Goal: Information Seeking & Learning: Learn about a topic

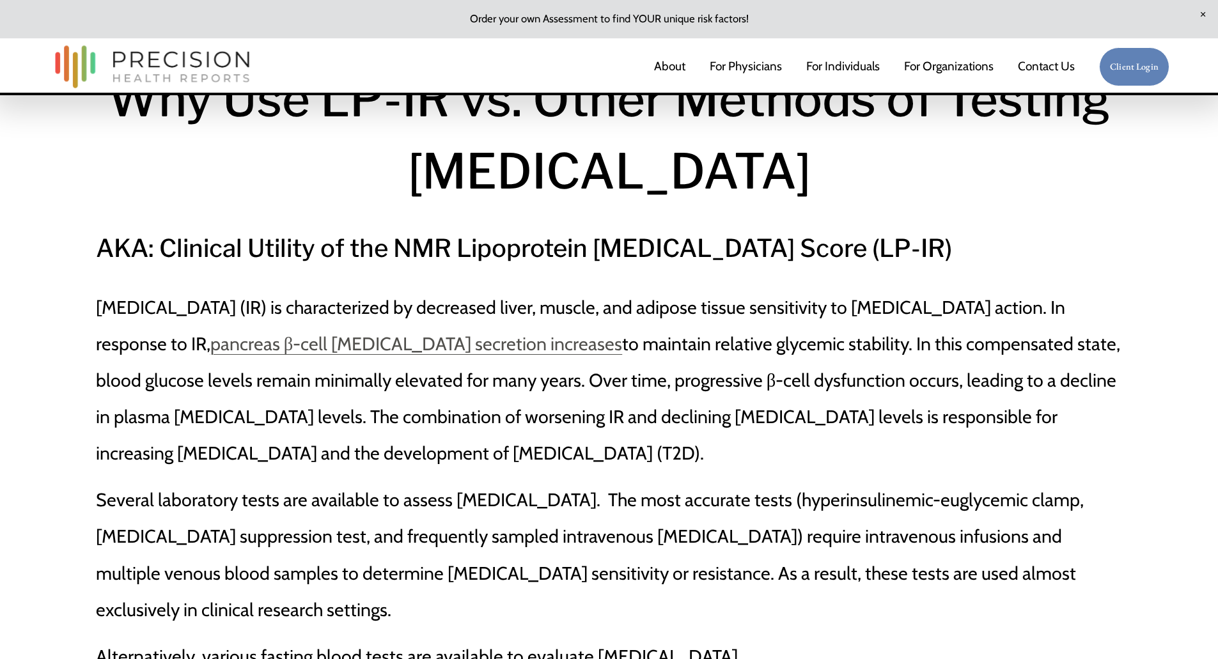
scroll to position [128, 0]
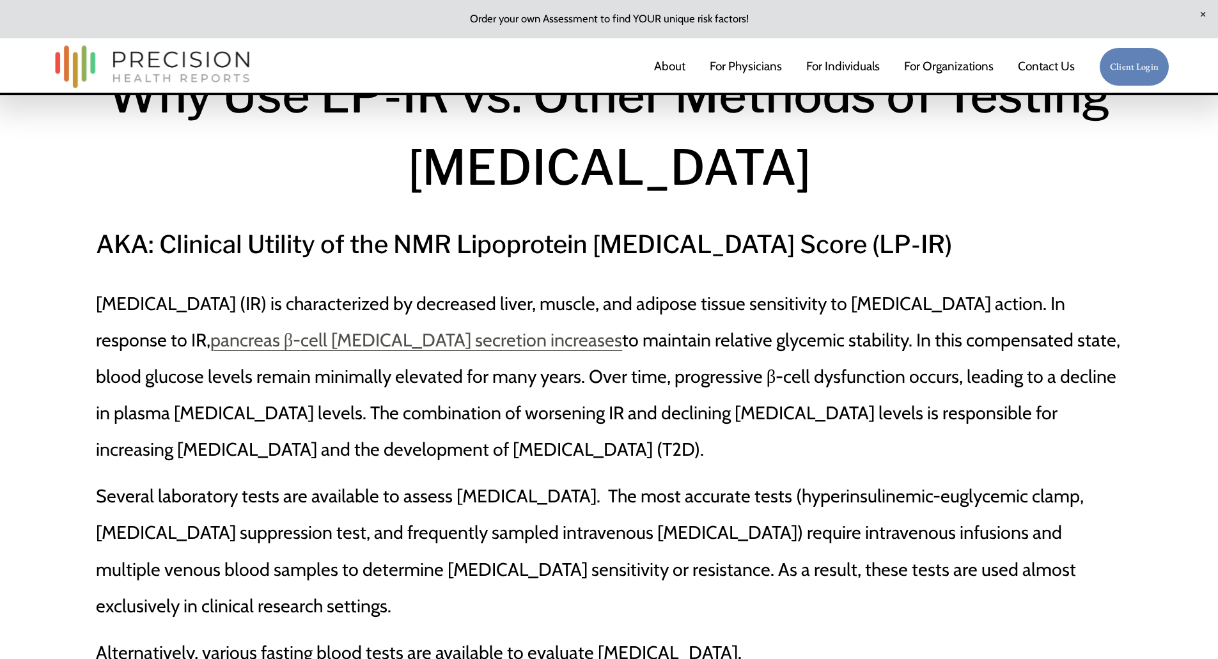
click at [488, 349] on p "[MEDICAL_DATA] (IR) is characterized by decreased liver, muscle, and adipose ti…" at bounding box center [609, 376] width 1027 height 183
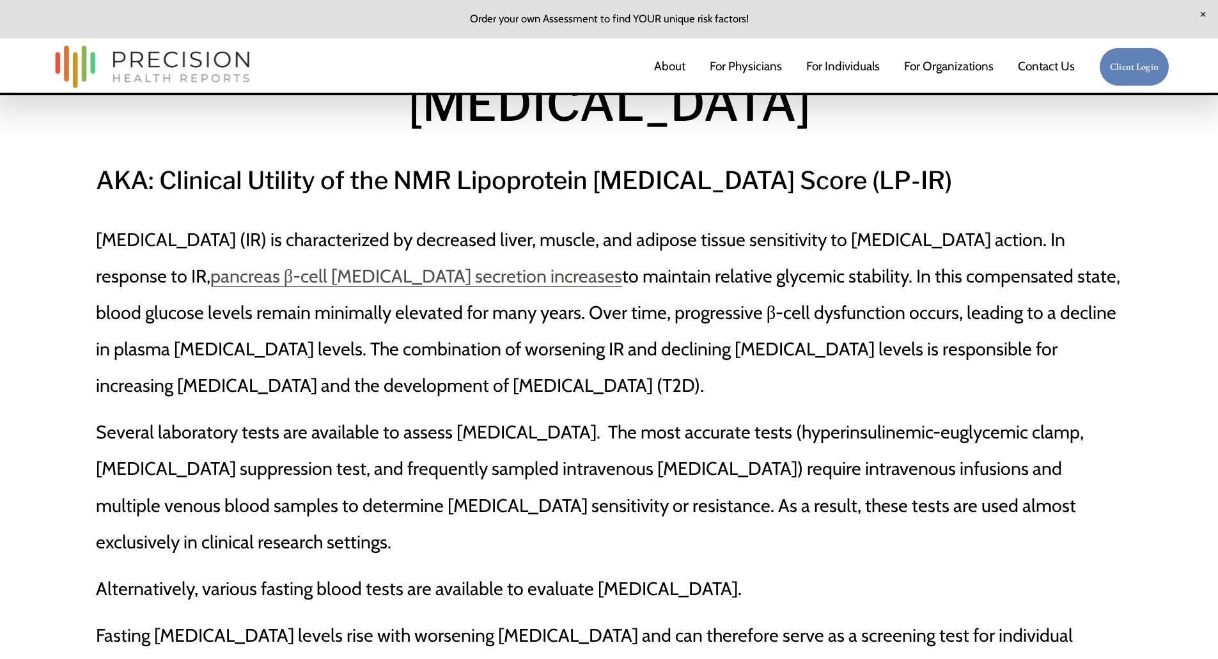
click at [688, 391] on p "[MEDICAL_DATA] (IR) is characterized by decreased liver, muscle, and adipose ti…" at bounding box center [609, 312] width 1027 height 183
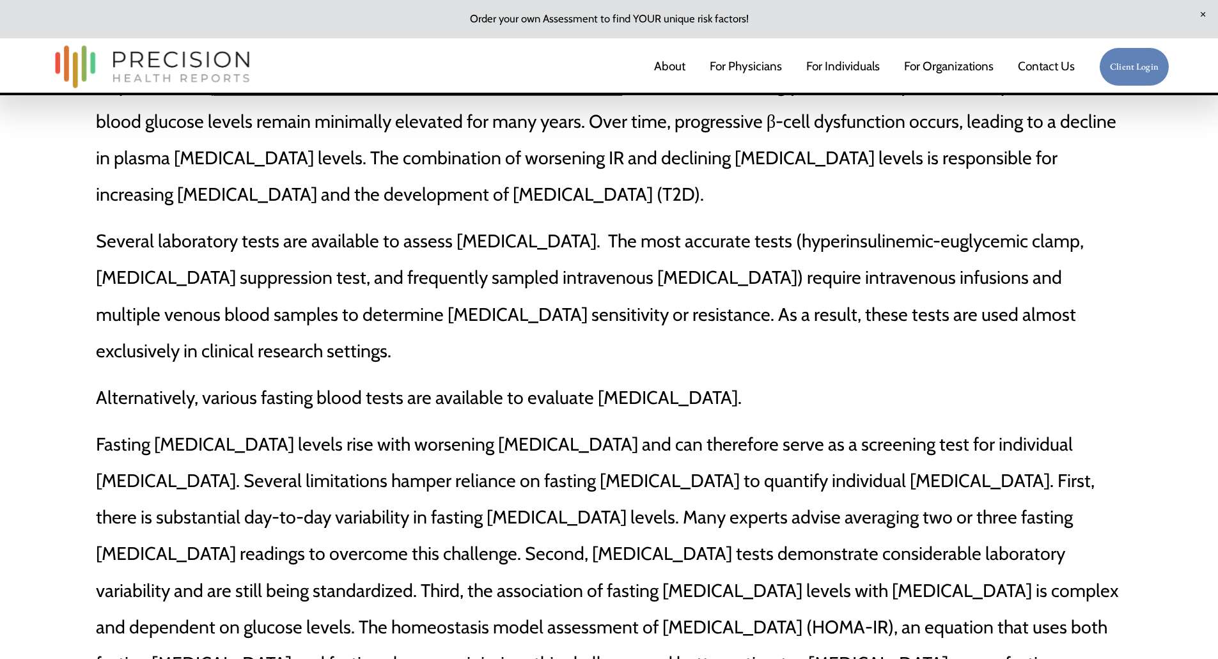
scroll to position [384, 0]
click at [915, 348] on p "Several laboratory tests are available to assess [MEDICAL_DATA]. The most accur…" at bounding box center [609, 295] width 1027 height 146
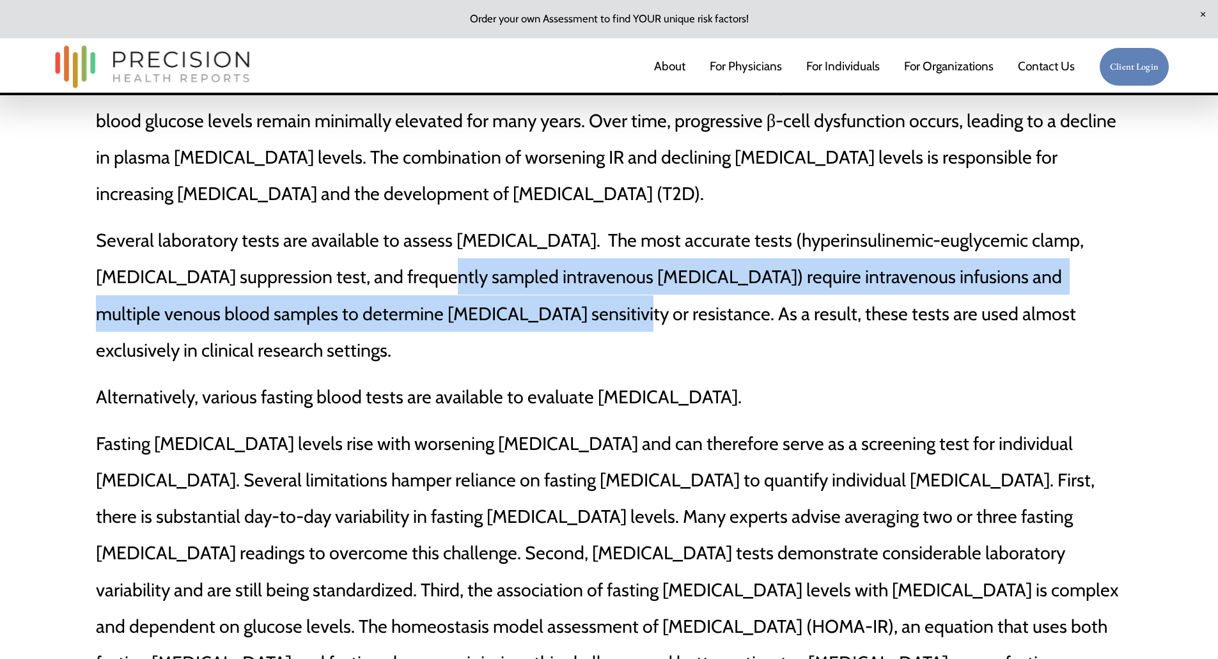
drag, startPoint x: 389, startPoint y: 275, endPoint x: 507, endPoint y: 300, distance: 120.2
click at [507, 300] on p "Several laboratory tests are available to assess [MEDICAL_DATA]. The most accur…" at bounding box center [609, 295] width 1027 height 146
click at [408, 327] on p "Several laboratory tests are available to assess [MEDICAL_DATA]. The most accur…" at bounding box center [609, 295] width 1027 height 146
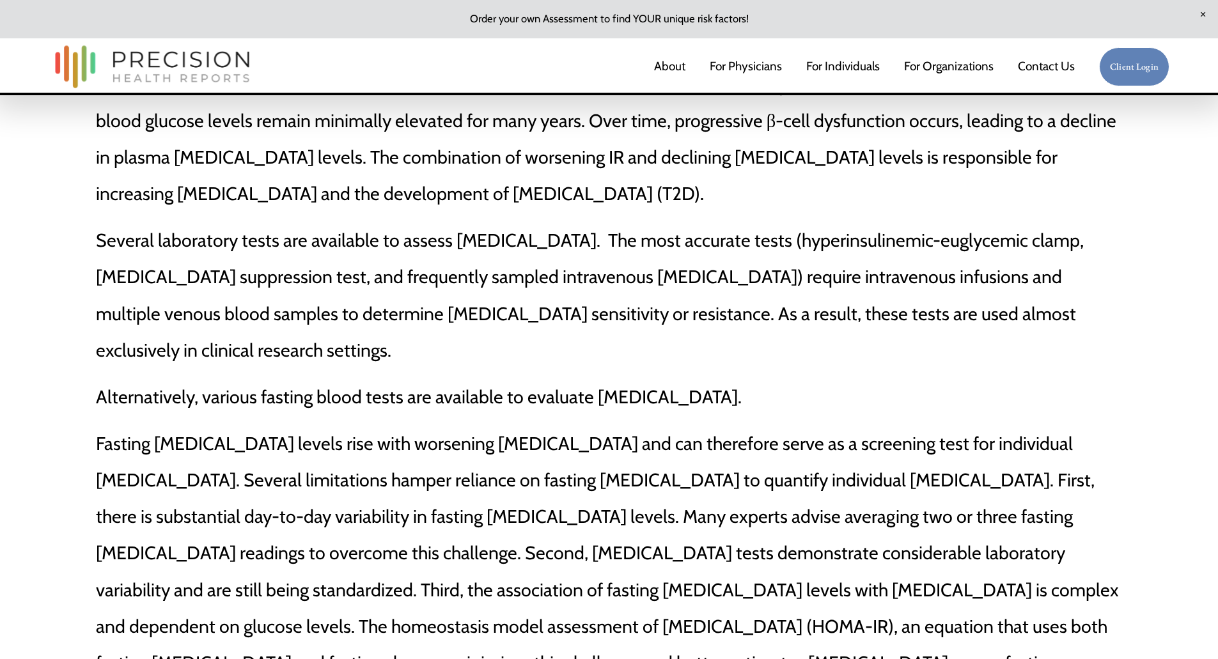
click at [375, 341] on p "Several laboratory tests are available to assess [MEDICAL_DATA]. The most accur…" at bounding box center [609, 295] width 1027 height 146
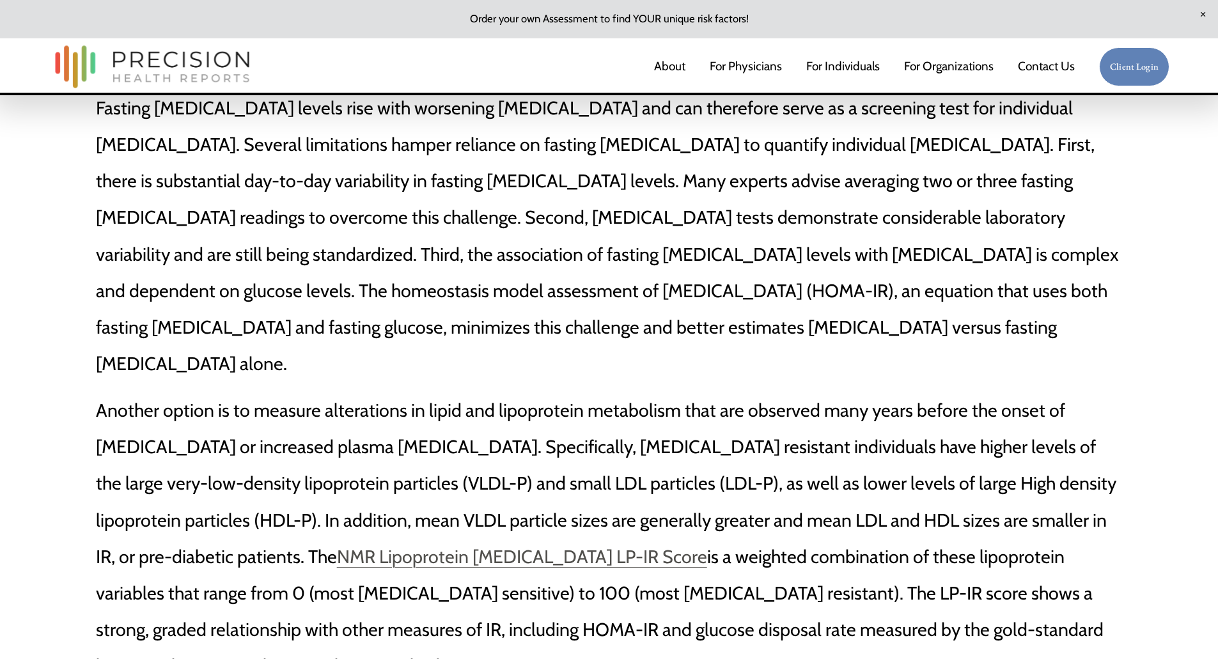
scroll to position [749, 0]
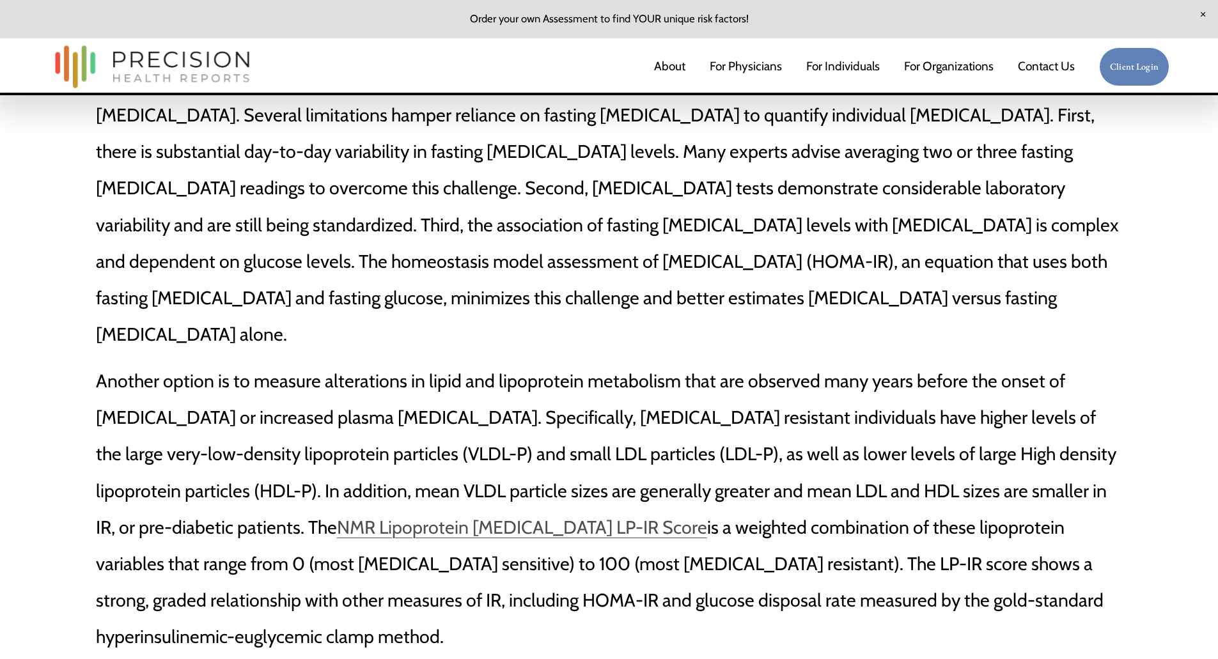
click at [624, 376] on p "Another option is to measure alterations in lipid and lipoprotein metabolism th…" at bounding box center [609, 508] width 1027 height 292
drag, startPoint x: 633, startPoint y: 380, endPoint x: 717, endPoint y: 380, distance: 83.1
click at [717, 380] on p "Another option is to measure alterations in lipid and lipoprotein metabolism th…" at bounding box center [609, 508] width 1027 height 292
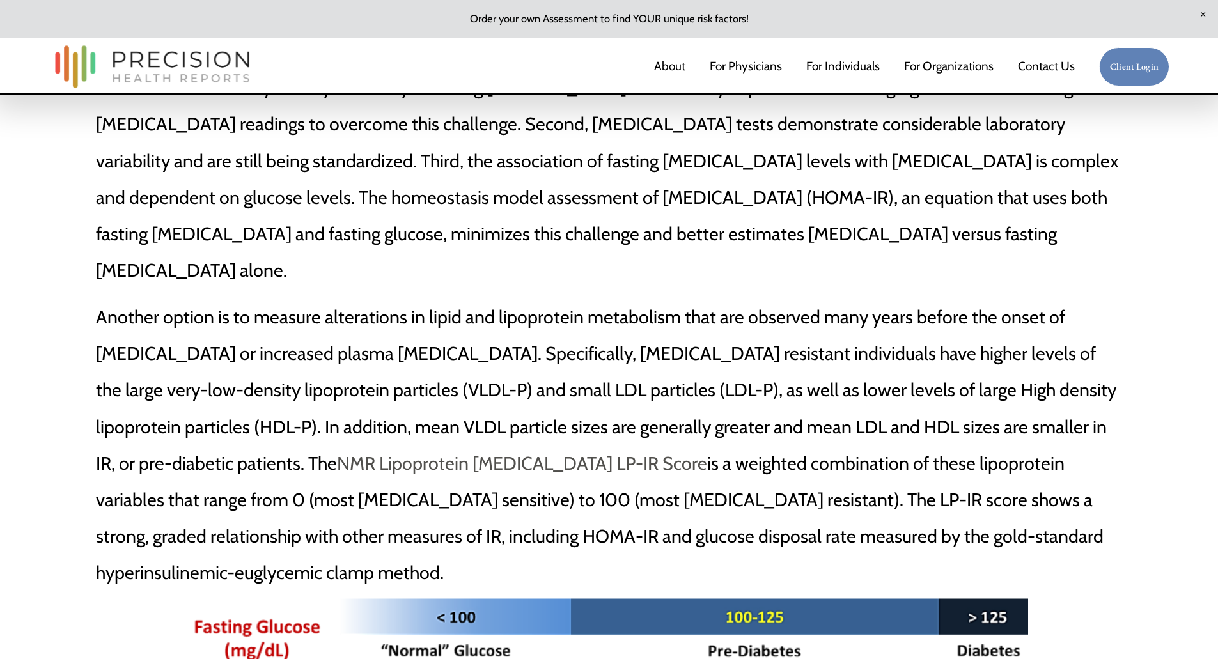
click at [522, 355] on p "Another option is to measure alterations in lipid and lipoprotein metabolism th…" at bounding box center [609, 445] width 1027 height 292
click at [596, 357] on p "Another option is to measure alterations in lipid and lipoprotein metabolism th…" at bounding box center [609, 445] width 1027 height 292
click at [871, 330] on p "Another option is to measure alterations in lipid and lipoprotein metabolism th…" at bounding box center [609, 445] width 1027 height 292
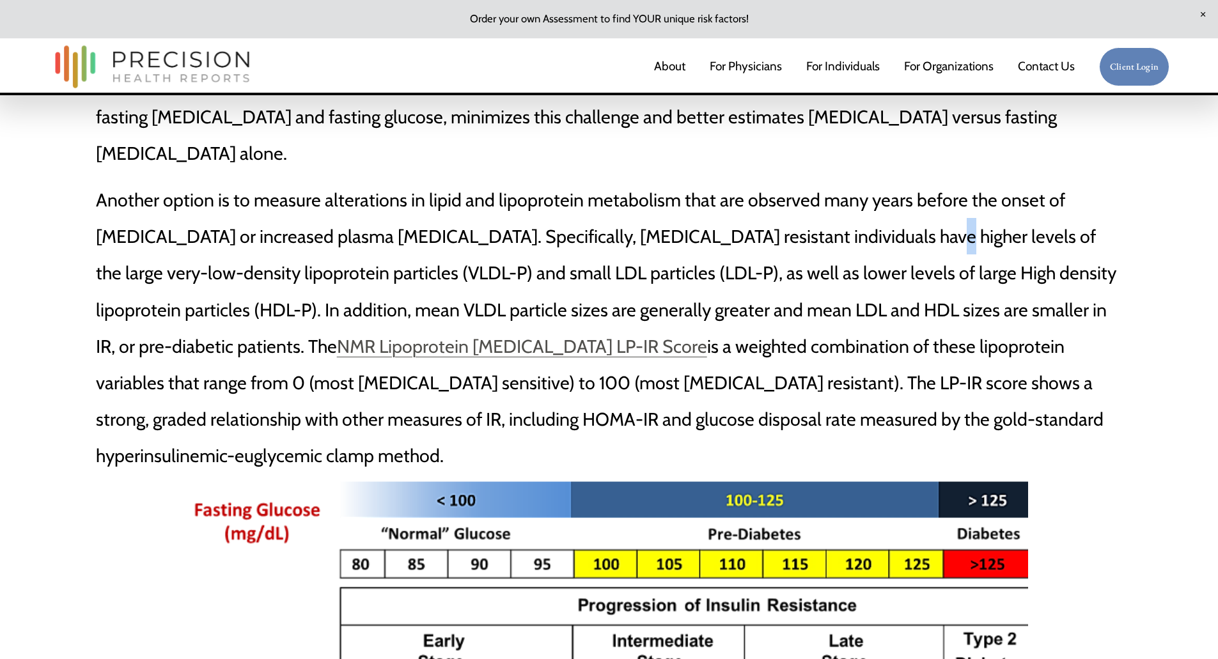
scroll to position [940, 0]
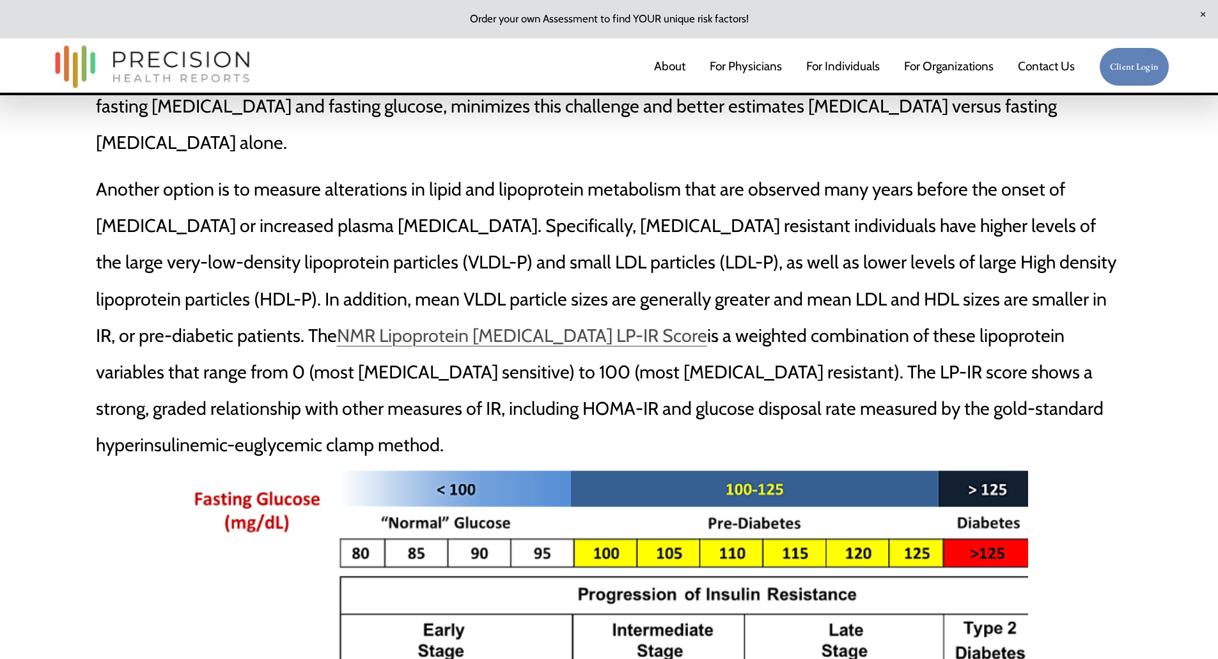
click at [1098, 353] on p "Another option is to measure alterations in lipid and lipoprotein metabolism th…" at bounding box center [609, 317] width 1027 height 292
drag, startPoint x: 543, startPoint y: 336, endPoint x: 690, endPoint y: 337, distance: 147.0
click at [690, 337] on p "Another option is to measure alterations in lipid and lipoprotein metabolism th…" at bounding box center [609, 317] width 1027 height 292
drag, startPoint x: 861, startPoint y: 329, endPoint x: 960, endPoint y: 339, distance: 99.7
click at [960, 339] on p "Another option is to measure alterations in lipid and lipoprotein metabolism th…" at bounding box center [609, 317] width 1027 height 292
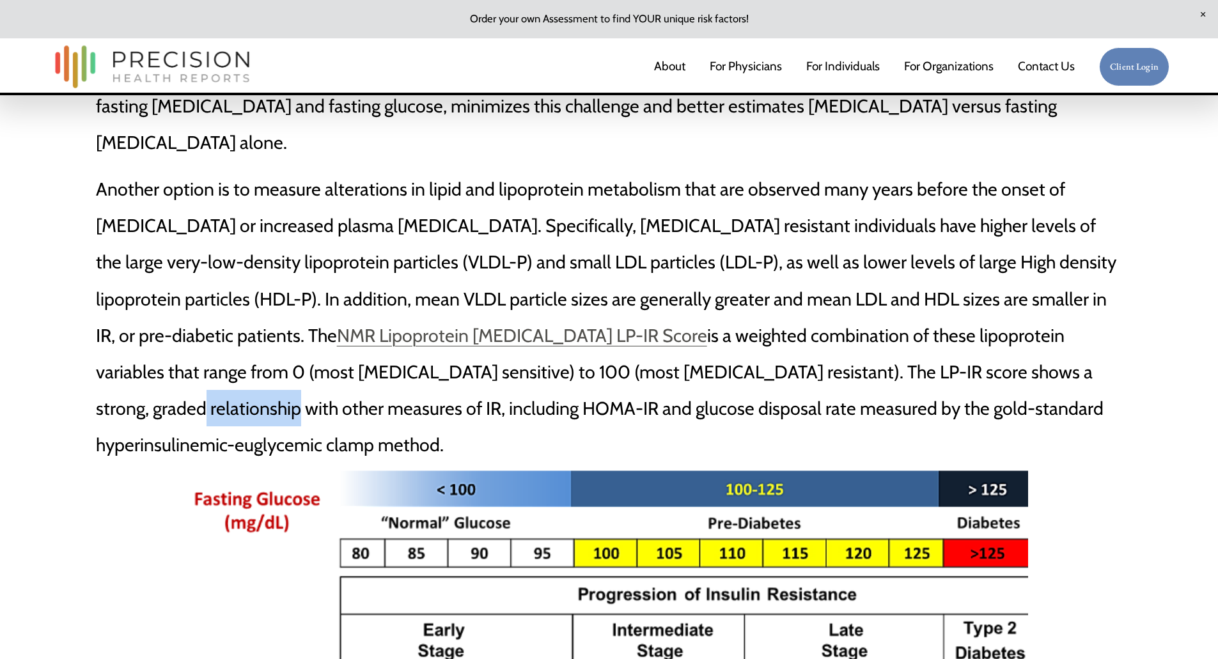
click at [960, 339] on p "Another option is to measure alterations in lipid and lipoprotein metabolism th…" at bounding box center [609, 317] width 1027 height 292
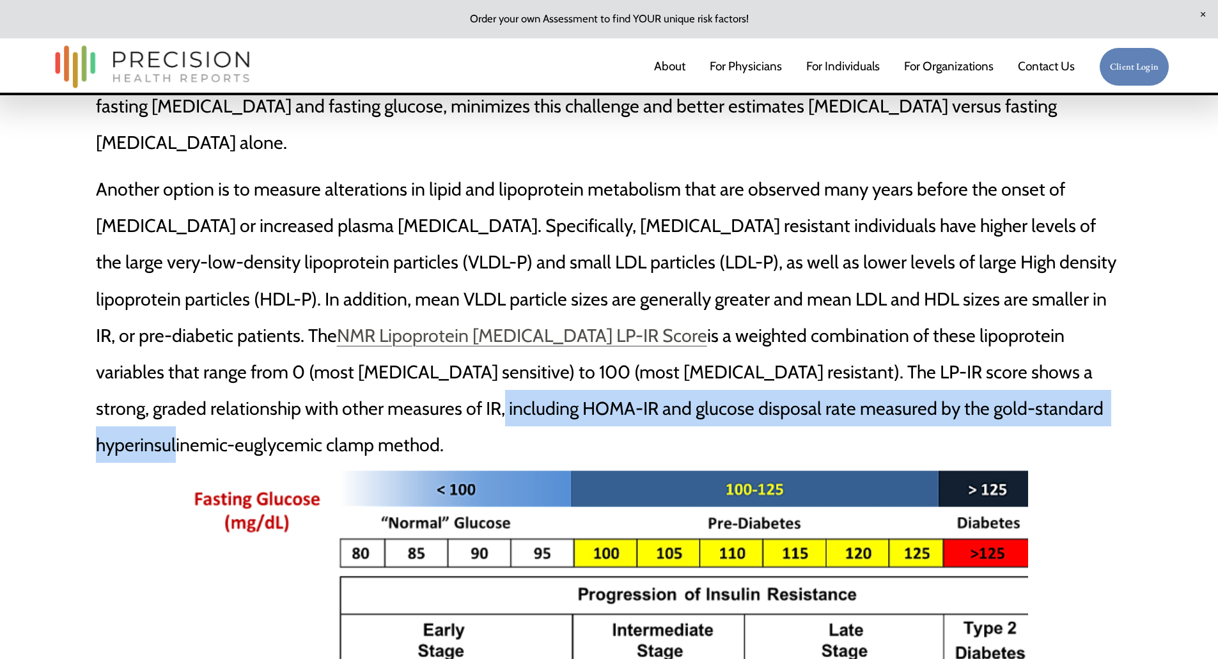
drag, startPoint x: 201, startPoint y: 375, endPoint x: 885, endPoint y: 368, distance: 684.0
click at [885, 368] on p "Another option is to measure alterations in lipid and lipoprotein metabolism th…" at bounding box center [609, 317] width 1027 height 292
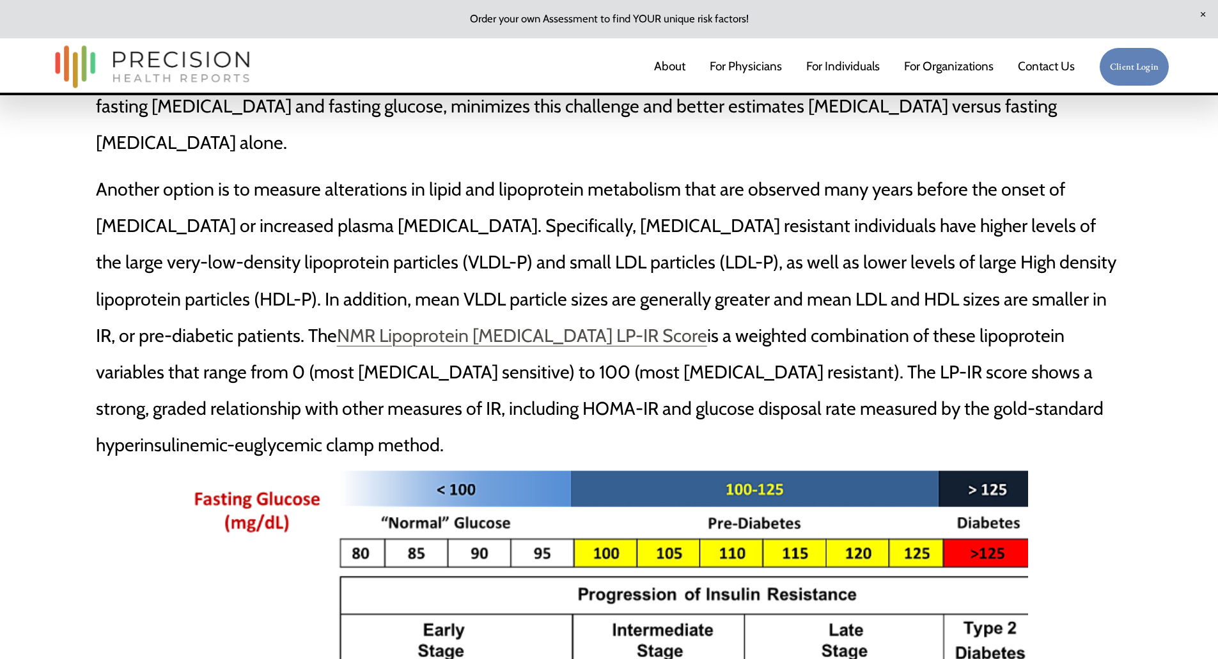
click at [1101, 361] on p "Another option is to measure alterations in lipid and lipoprotein metabolism th…" at bounding box center [609, 317] width 1027 height 292
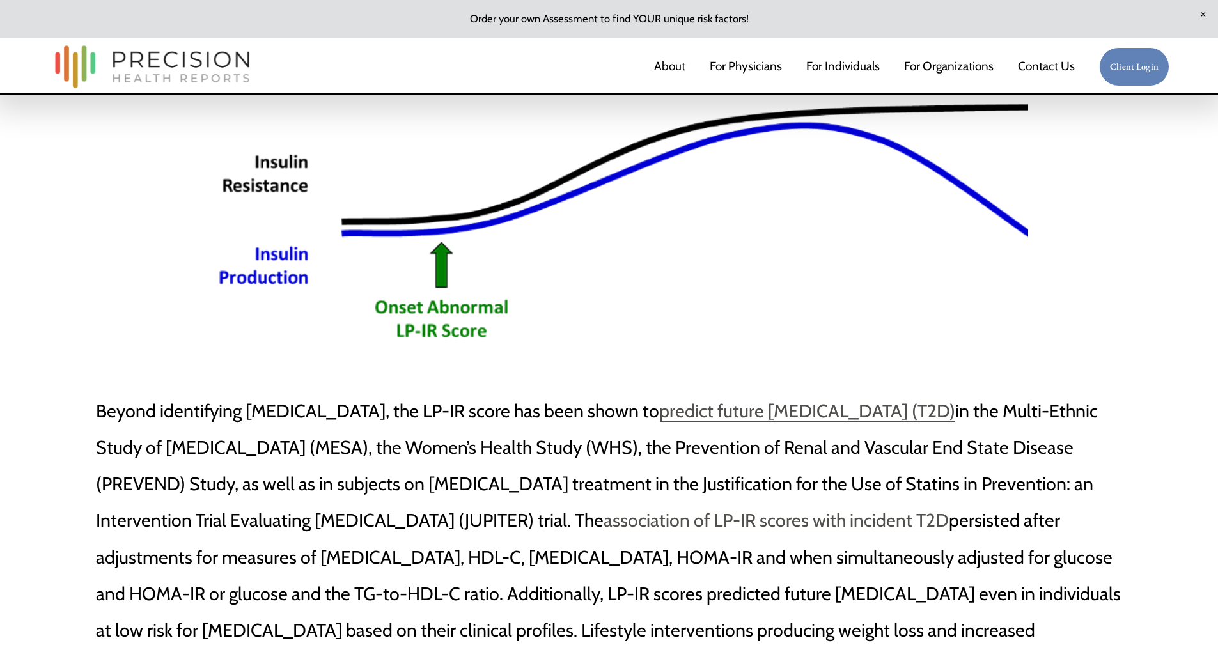
scroll to position [1707, 0]
